Goal: Book appointment/travel/reservation

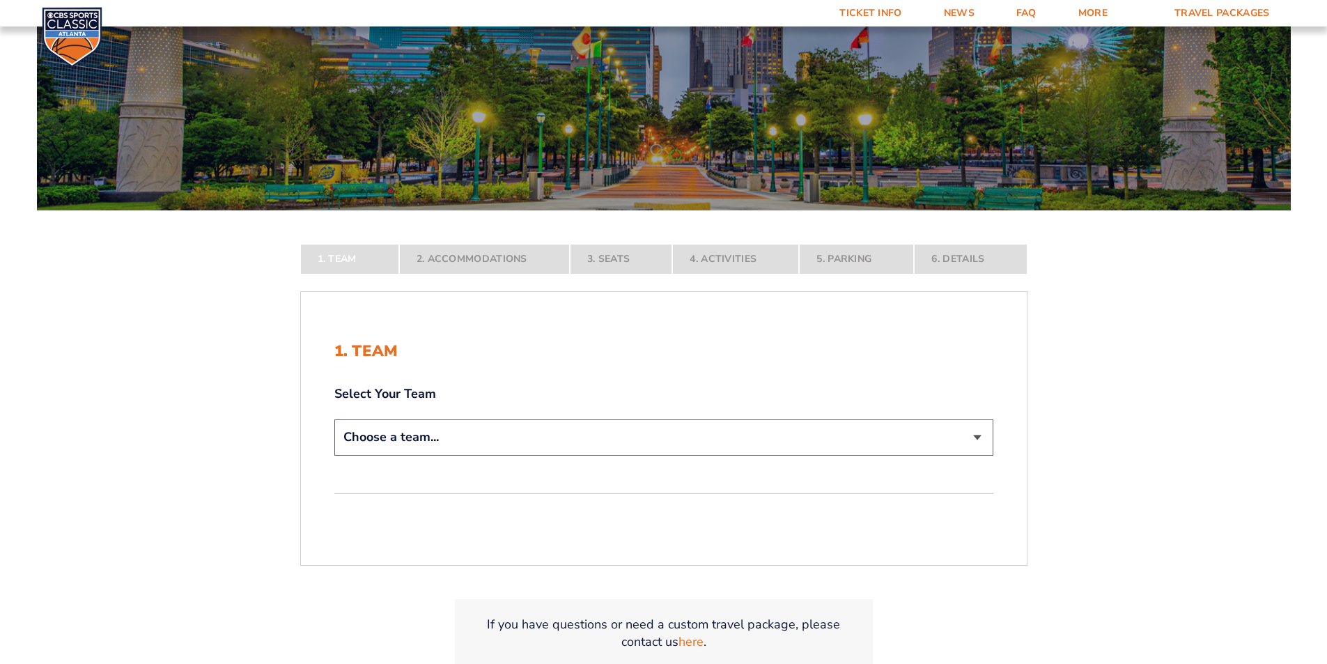
scroll to position [139, 0]
click at [982, 440] on select "Choose a team... [US_STATE] Wildcats [US_STATE] State Buckeyes [US_STATE] Tar H…" at bounding box center [663, 437] width 659 height 36
select select "20108"
click at [334, 454] on select "Choose a team... [US_STATE] Wildcats [US_STATE] State Buckeyes [US_STATE] Tar H…" at bounding box center [663, 437] width 659 height 36
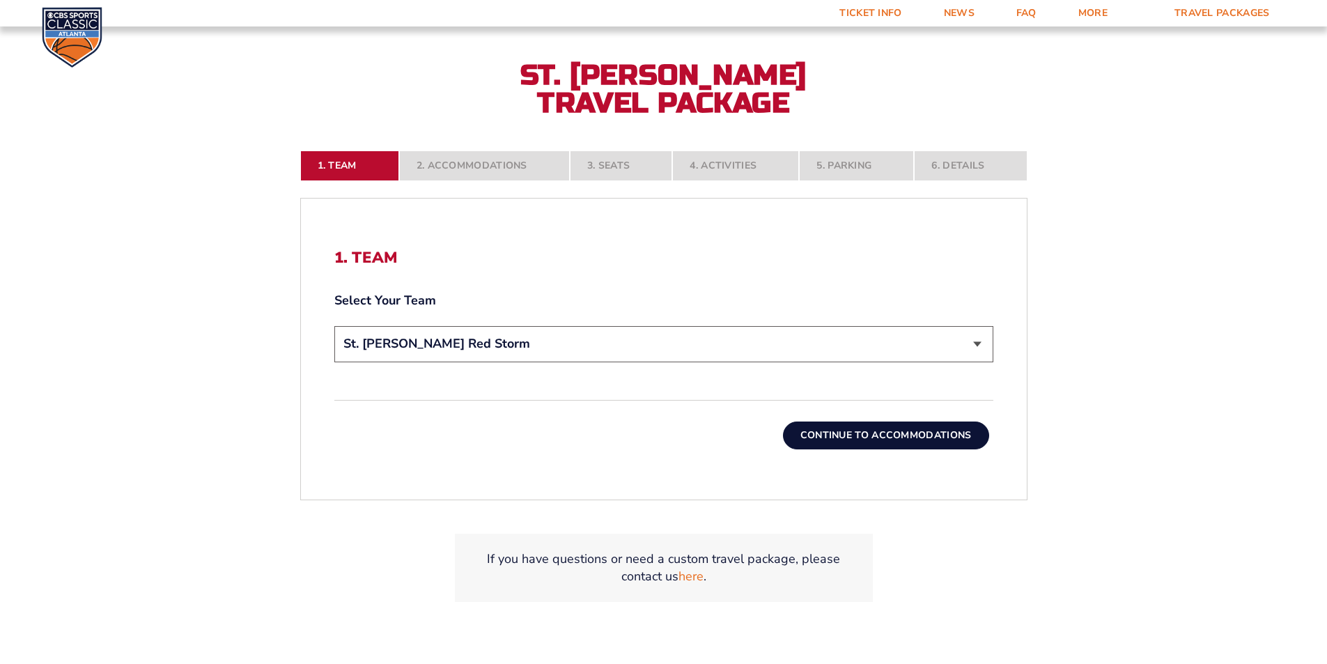
scroll to position [348, 0]
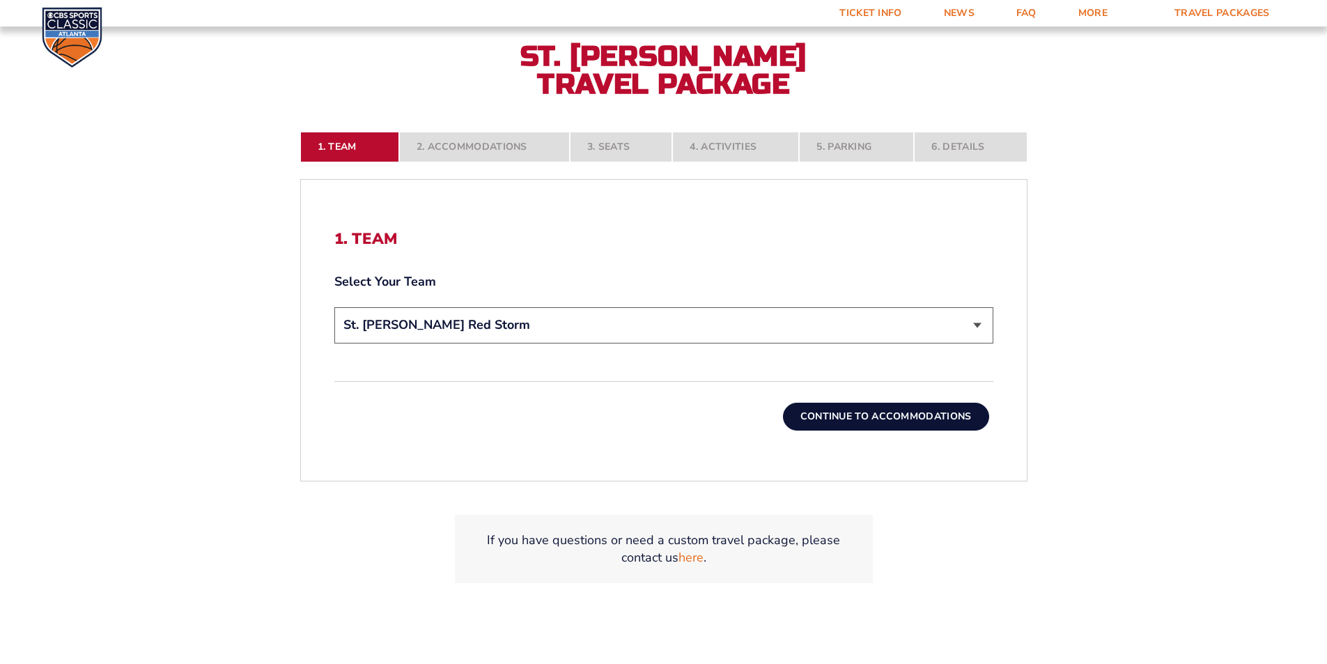
click at [946, 415] on button "Continue To Accommodations" at bounding box center [886, 417] width 206 height 28
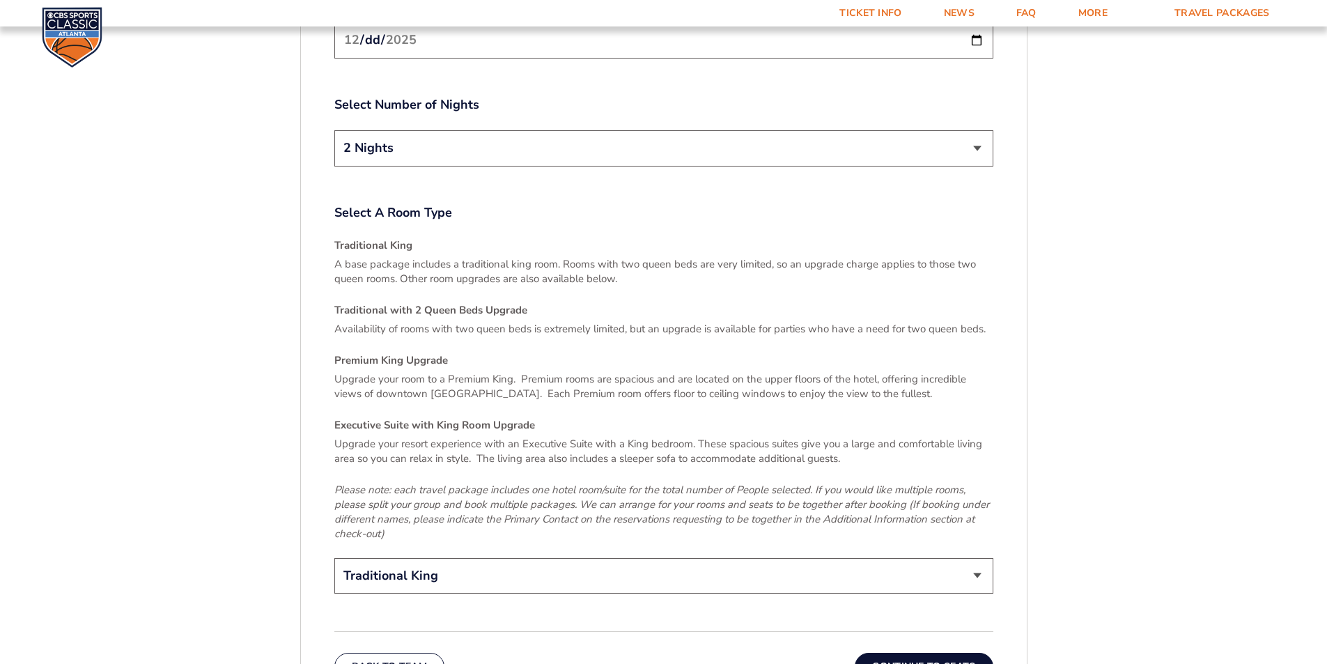
scroll to position [1986, 0]
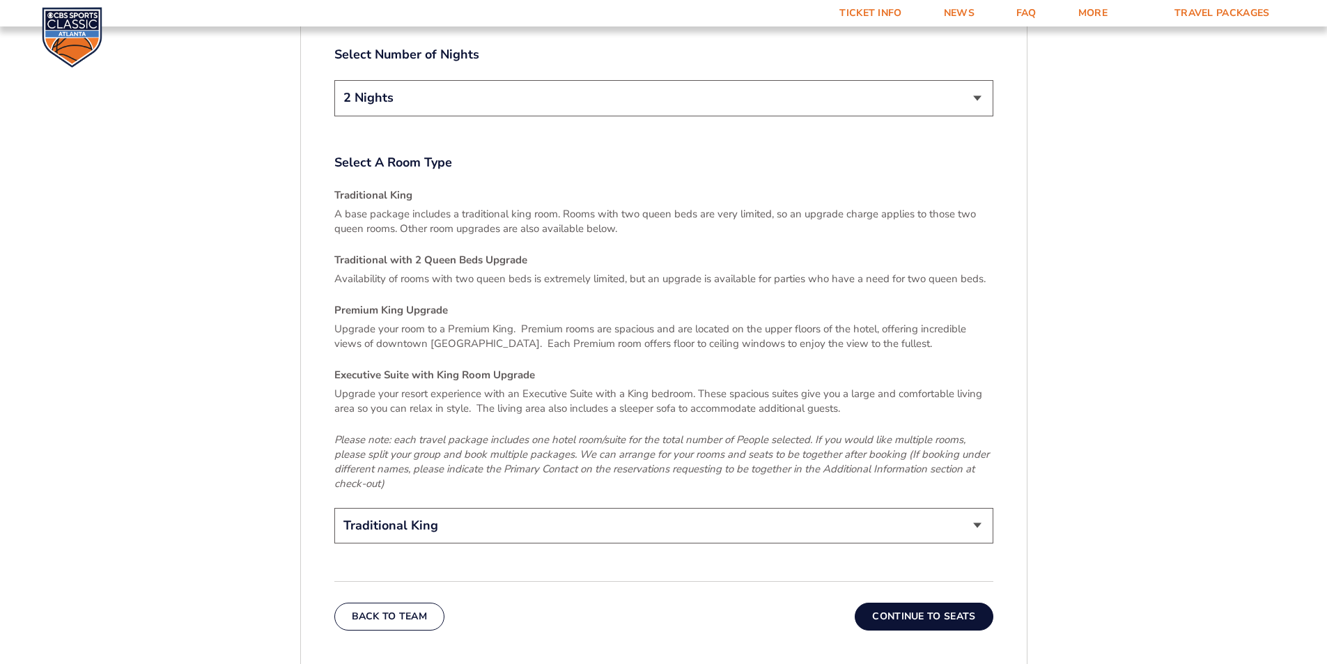
click at [975, 508] on select "Traditional King Traditional with 2 Queen Beds Upgrade (+$95 per night) Premium…" at bounding box center [663, 526] width 659 height 36
click at [334, 508] on select "Traditional King Traditional with 2 Queen Beds Upgrade (+$95 per night) Premium…" at bounding box center [663, 526] width 659 height 36
click at [927, 603] on button "Continue To Seats" at bounding box center [924, 617] width 138 height 28
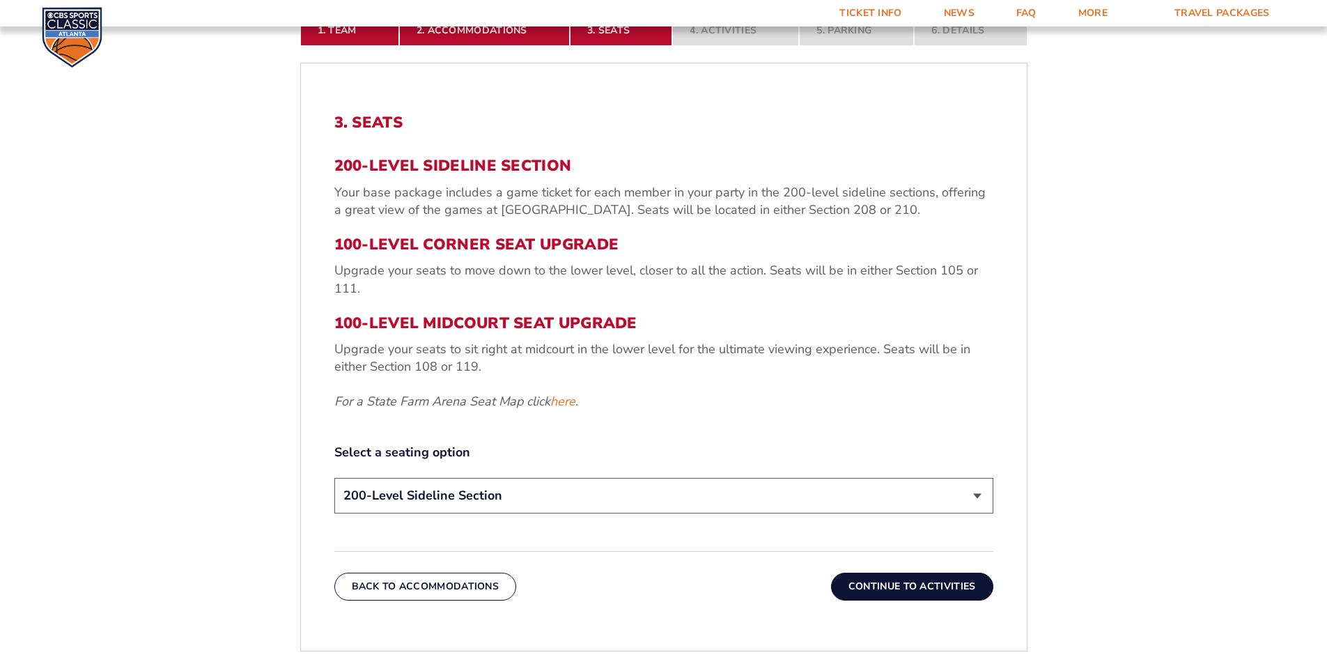
scroll to position [454, 0]
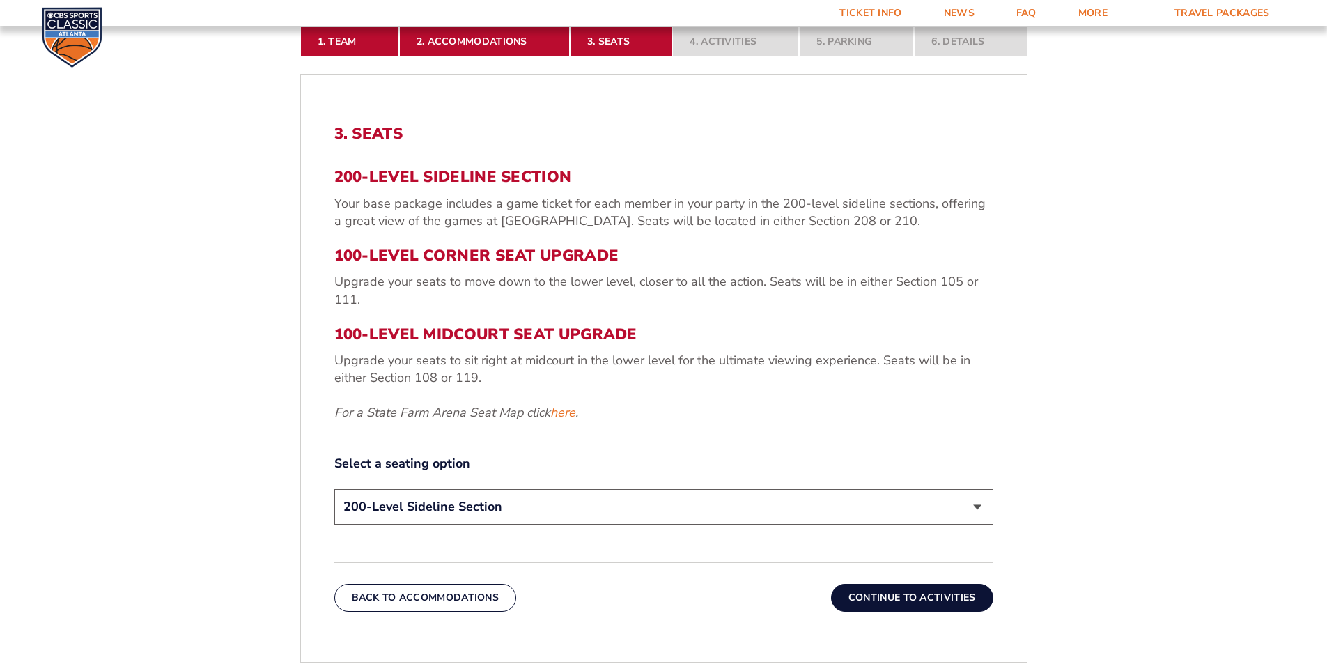
click at [981, 504] on select "200-Level Sideline Section 100-Level Corner Seat Upgrade (+$120 per person) 100…" at bounding box center [663, 507] width 659 height 36
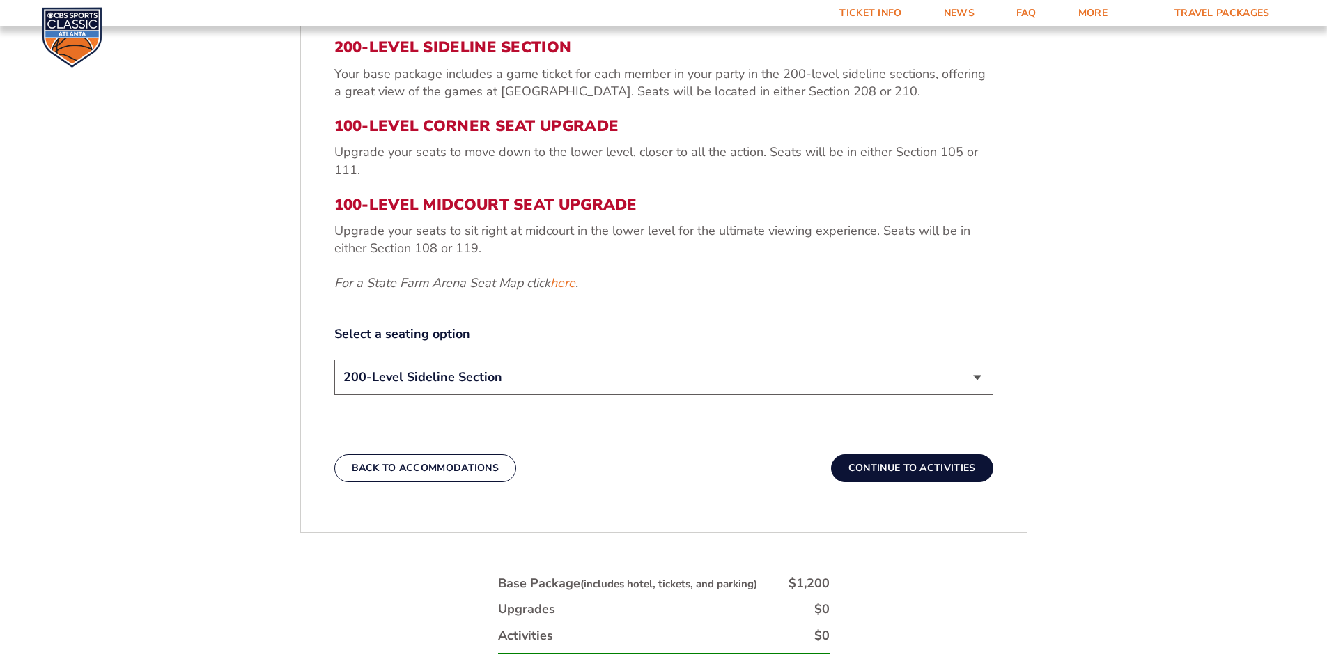
scroll to position [593, 0]
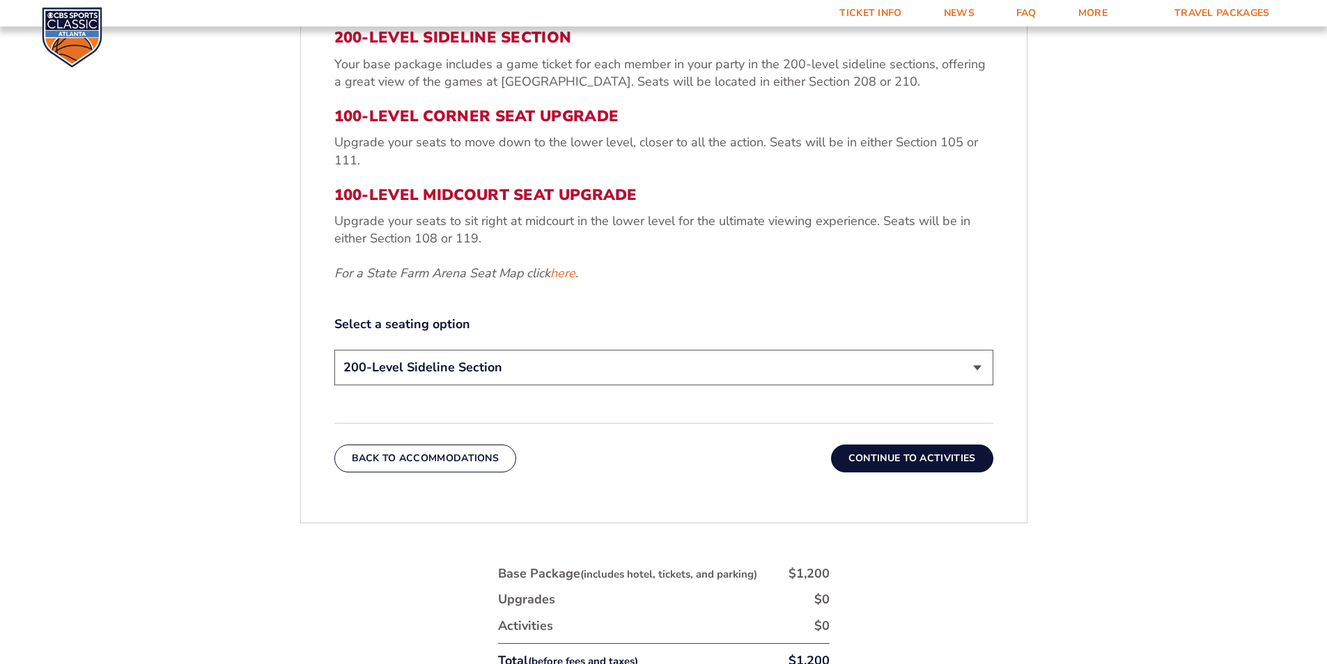
click at [975, 370] on select "200-Level Sideline Section 100-Level Corner Seat Upgrade (+$120 per person) 100…" at bounding box center [663, 368] width 659 height 36
select select "100-Level Corner Seat Upgrade"
click at [334, 350] on select "200-Level Sideline Section 100-Level Corner Seat Upgrade (+$120 per person) 100…" at bounding box center [663, 368] width 659 height 36
click at [934, 463] on button "Continue To Activities" at bounding box center [912, 459] width 162 height 28
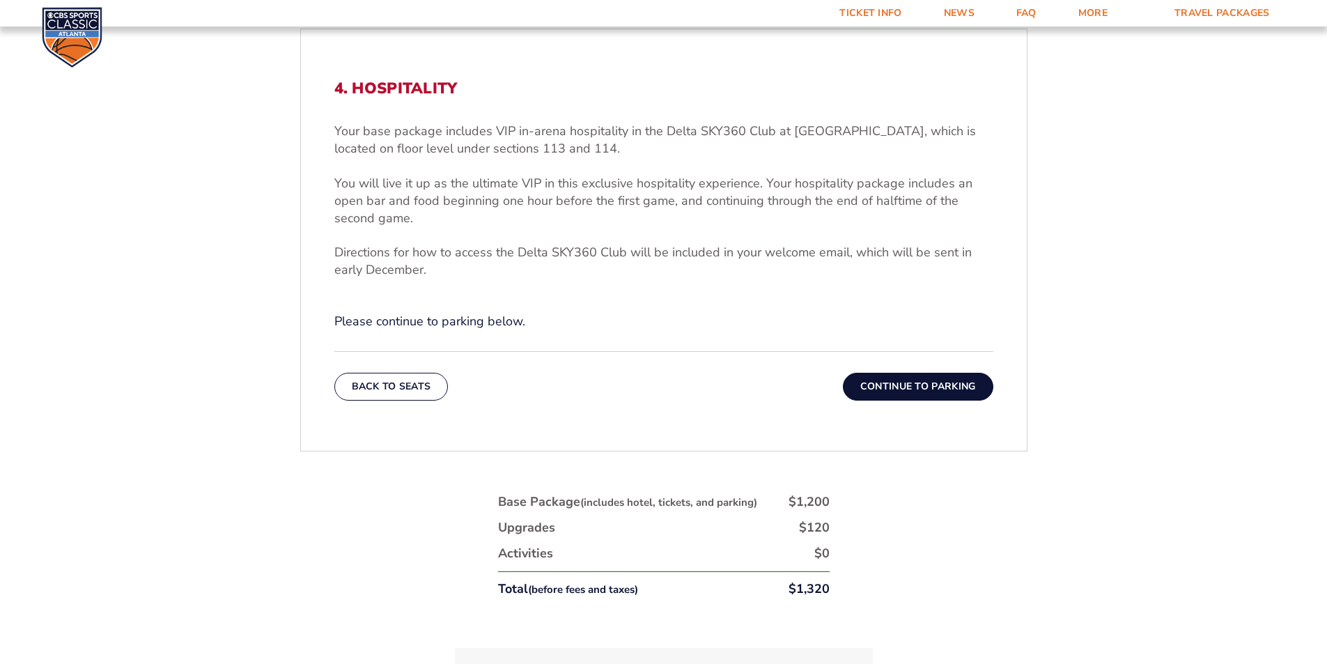
scroll to position [523, 0]
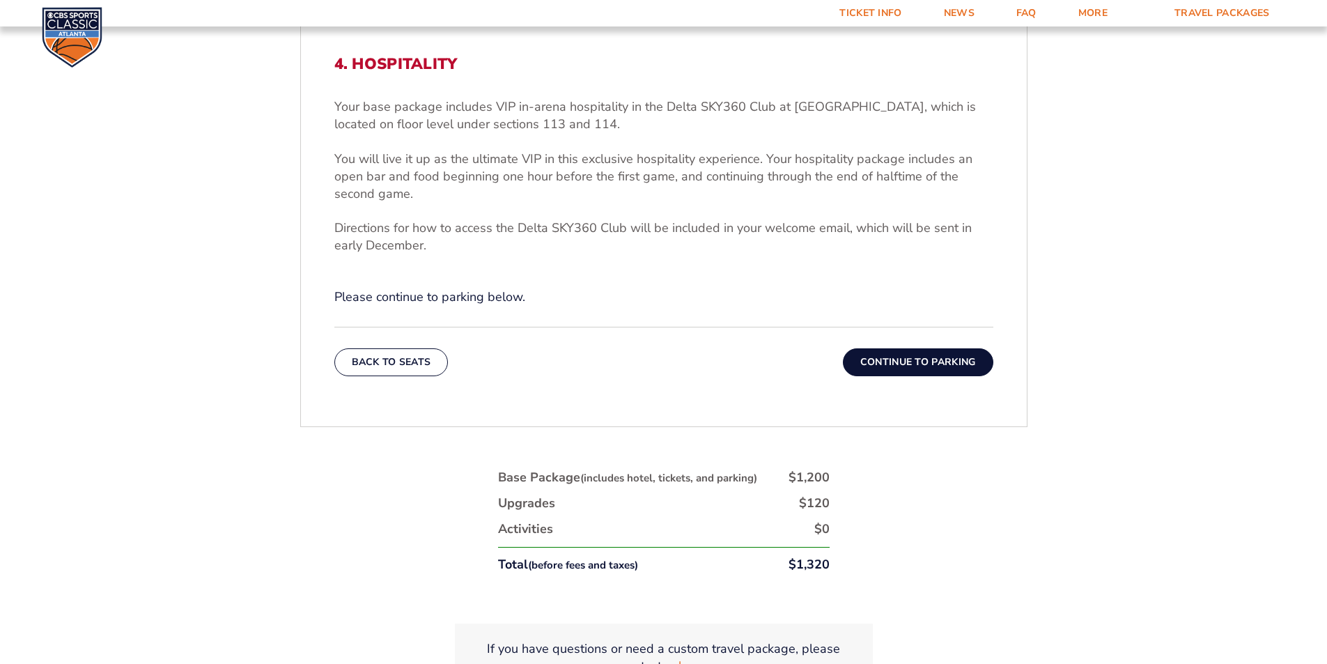
click at [950, 363] on button "Continue To Parking" at bounding box center [918, 362] width 150 height 28
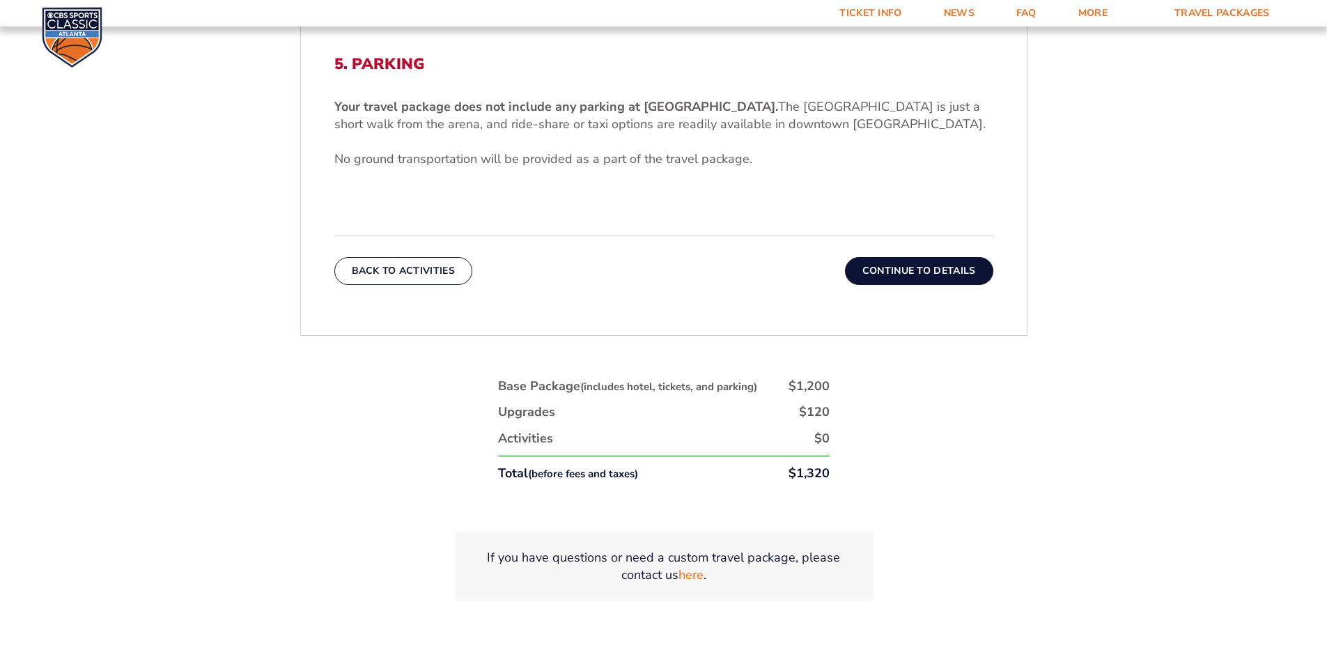
click at [941, 265] on button "Continue To Details" at bounding box center [919, 271] width 148 height 28
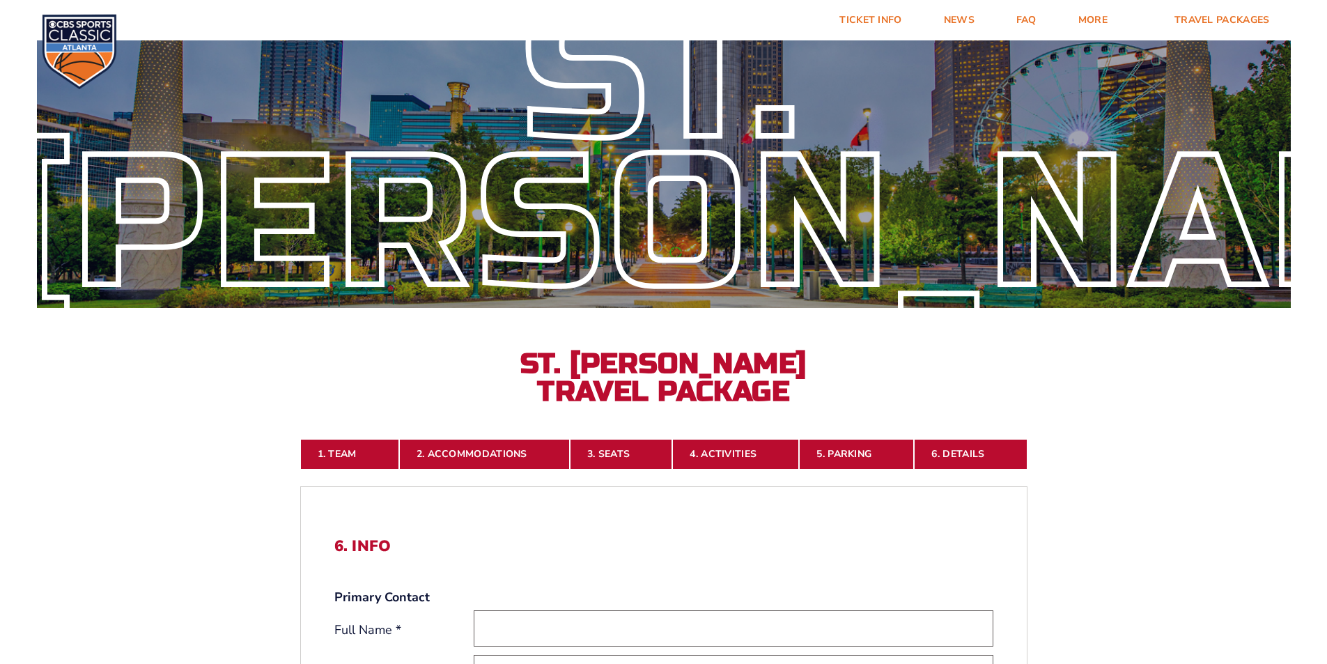
scroll to position [0, 0]
